Goal: Browse casually: Explore the website without a specific task or goal

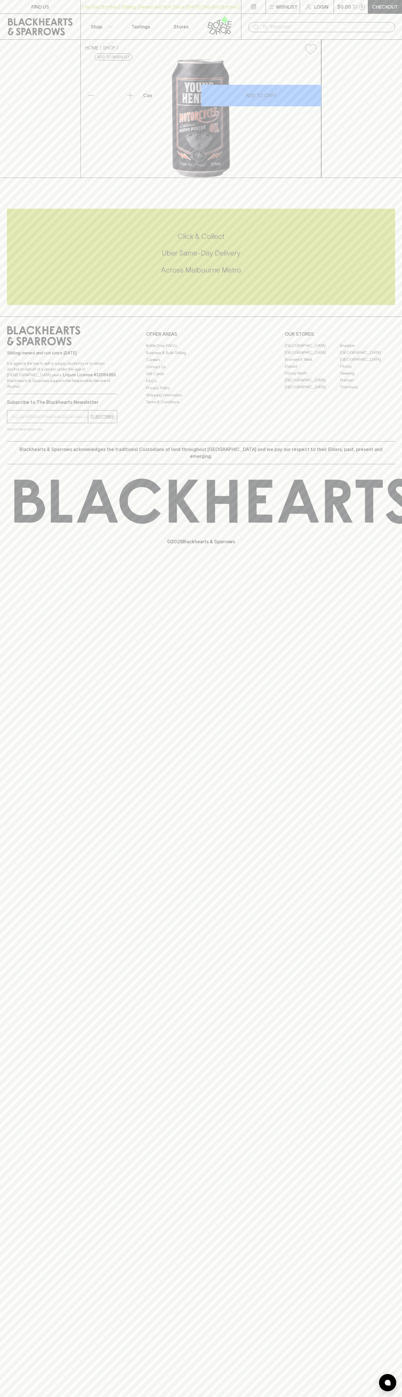
click at [197, 1] on div "| No Bad Bottles | Sibling Owned and Run Since [DATE] | No Bad Bottles | Siblin…" at bounding box center [161, 7] width 161 height 14
click at [388, 727] on div "FIND US | No Bad Bottles | Sibling Owned and Run Since [DATE] | No Bad Bottles …" at bounding box center [201, 698] width 402 height 1397
click at [76, 1397] on html "FIND US | No Bad Bottles | Sibling Owned and Run Since [DATE] | No Bad Bottles …" at bounding box center [201, 698] width 402 height 1397
click at [15, 429] on div "Sibling owned and run since [DATE] It is against the law to sell or supply alco…" at bounding box center [201, 379] width 402 height 125
